Goal: Check status: Check status

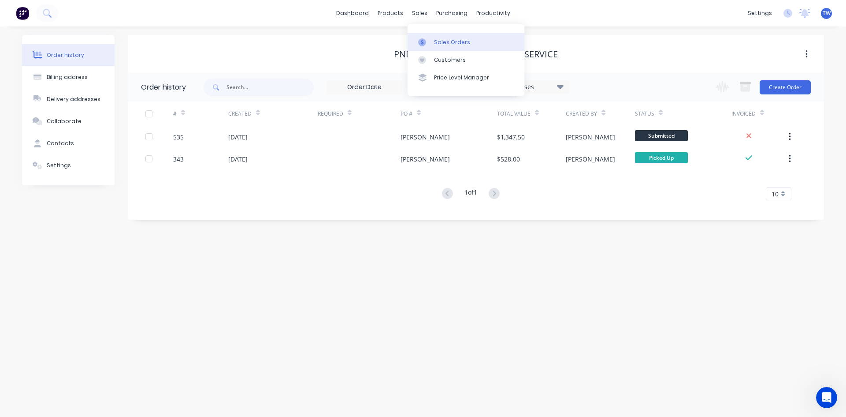
click at [431, 39] on div at bounding box center [424, 42] width 13 height 8
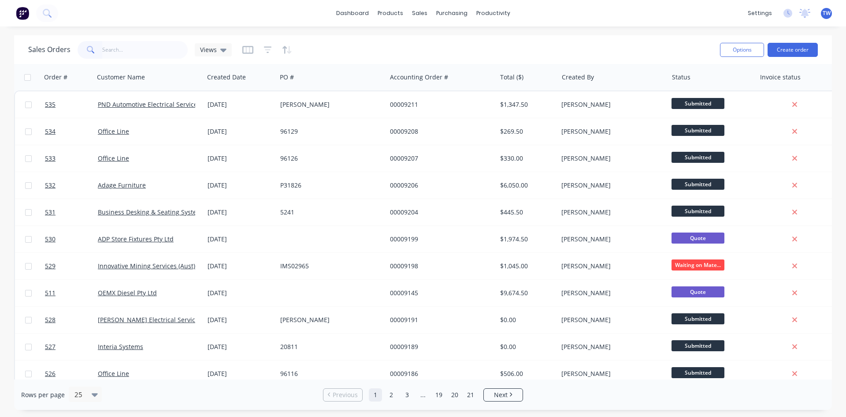
click at [135, 52] on input "text" at bounding box center [145, 50] width 86 height 18
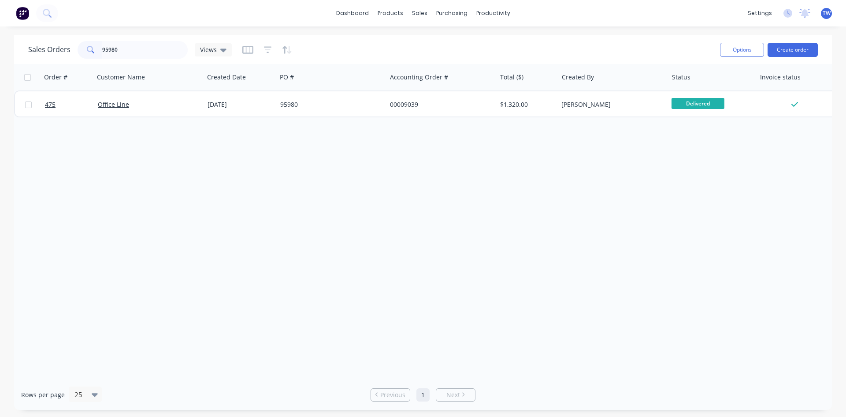
type input "95980"
